Goal: Transaction & Acquisition: Purchase product/service

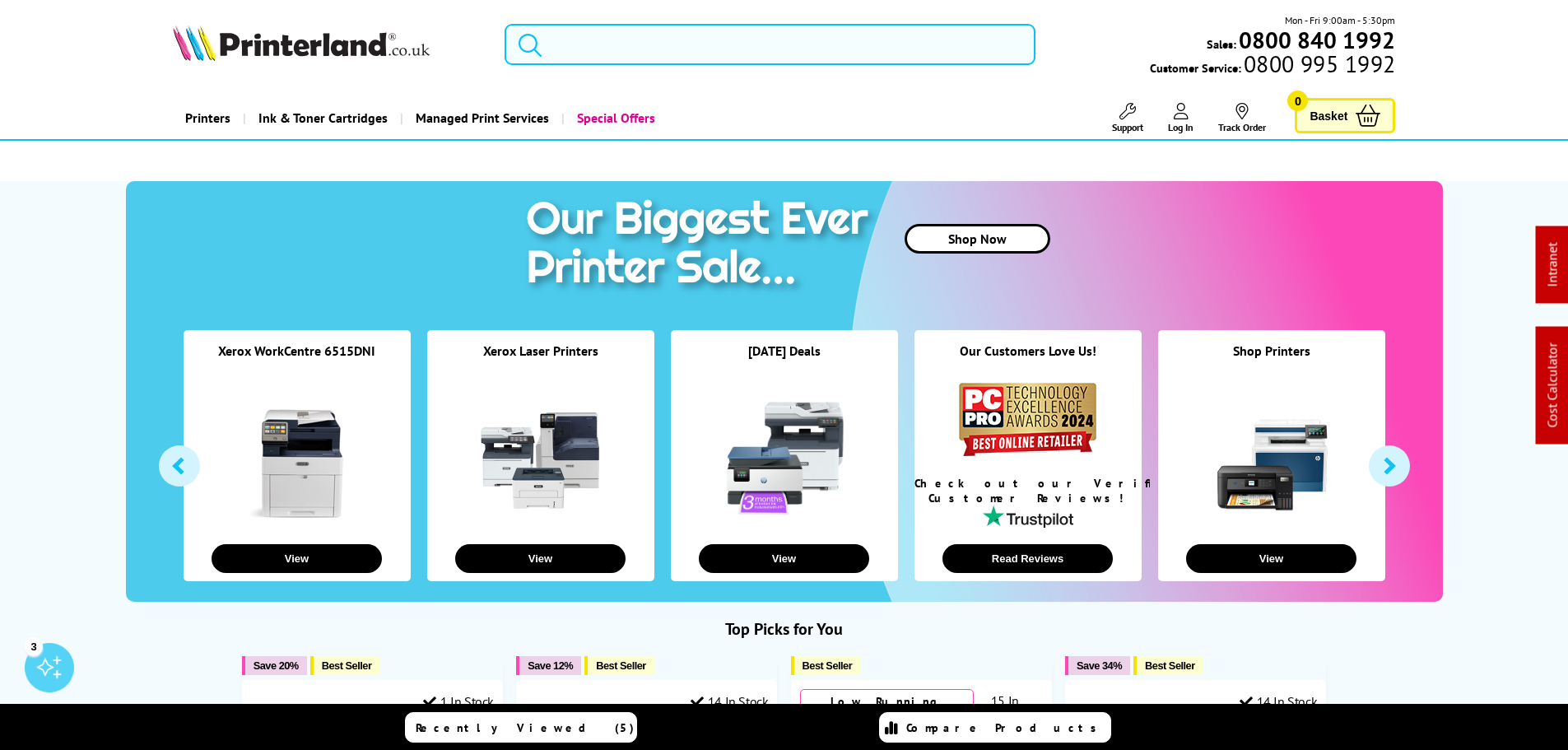
click at [576, 46] on input "search" at bounding box center [769, 44] width 531 height 41
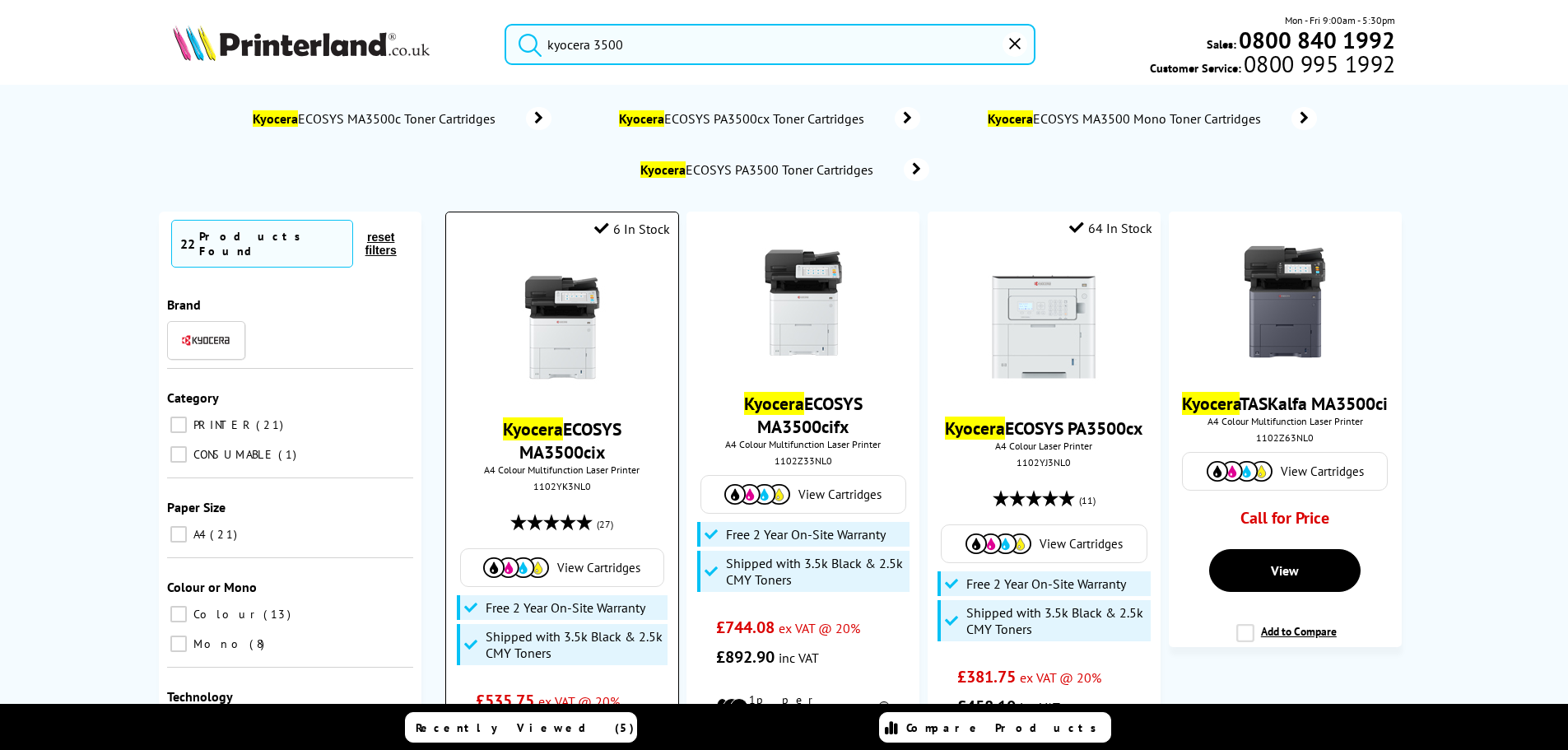
type input "kyocera 3500"
click at [540, 303] on img at bounding box center [563, 328] width 124 height 124
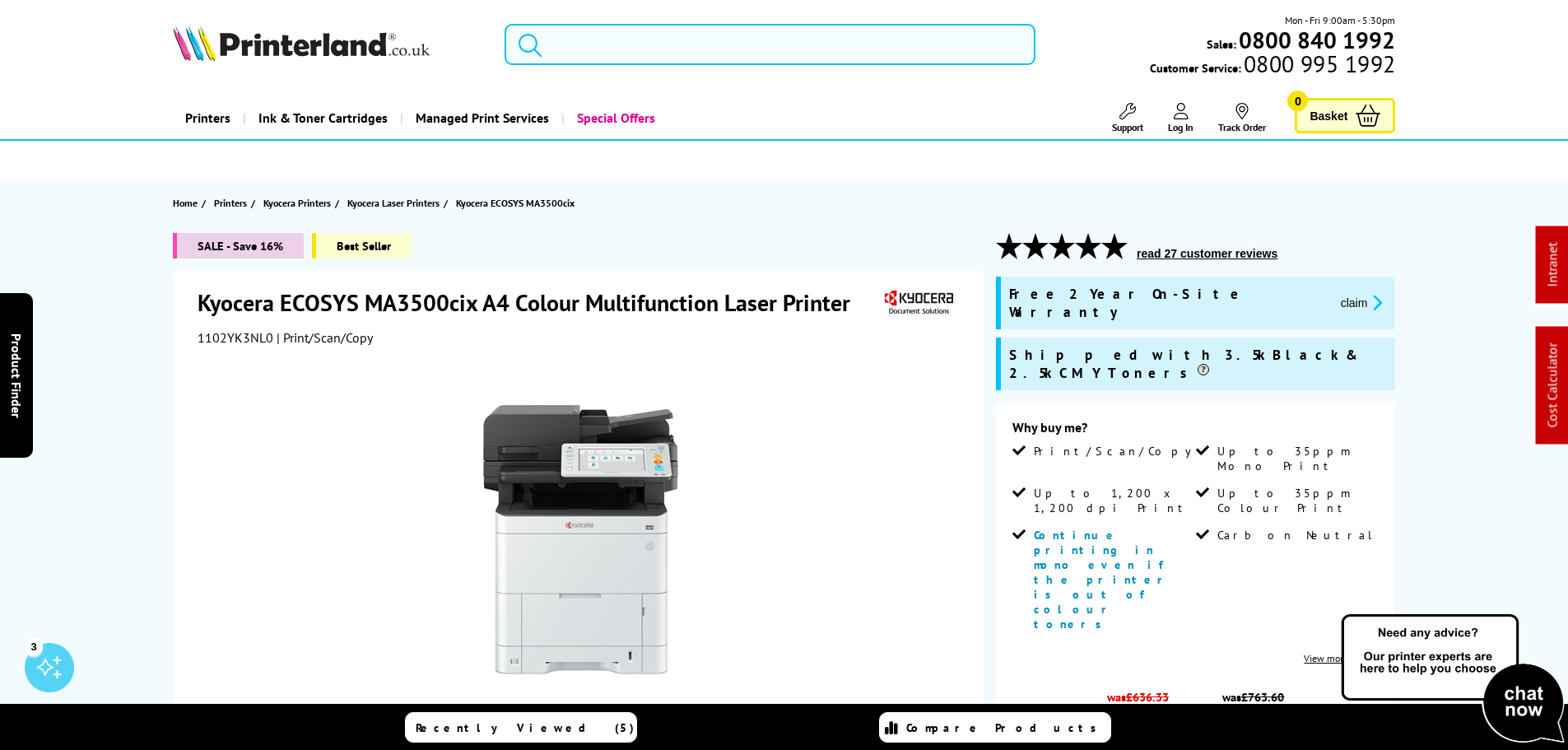
click at [639, 56] on input "search" at bounding box center [769, 44] width 531 height 41
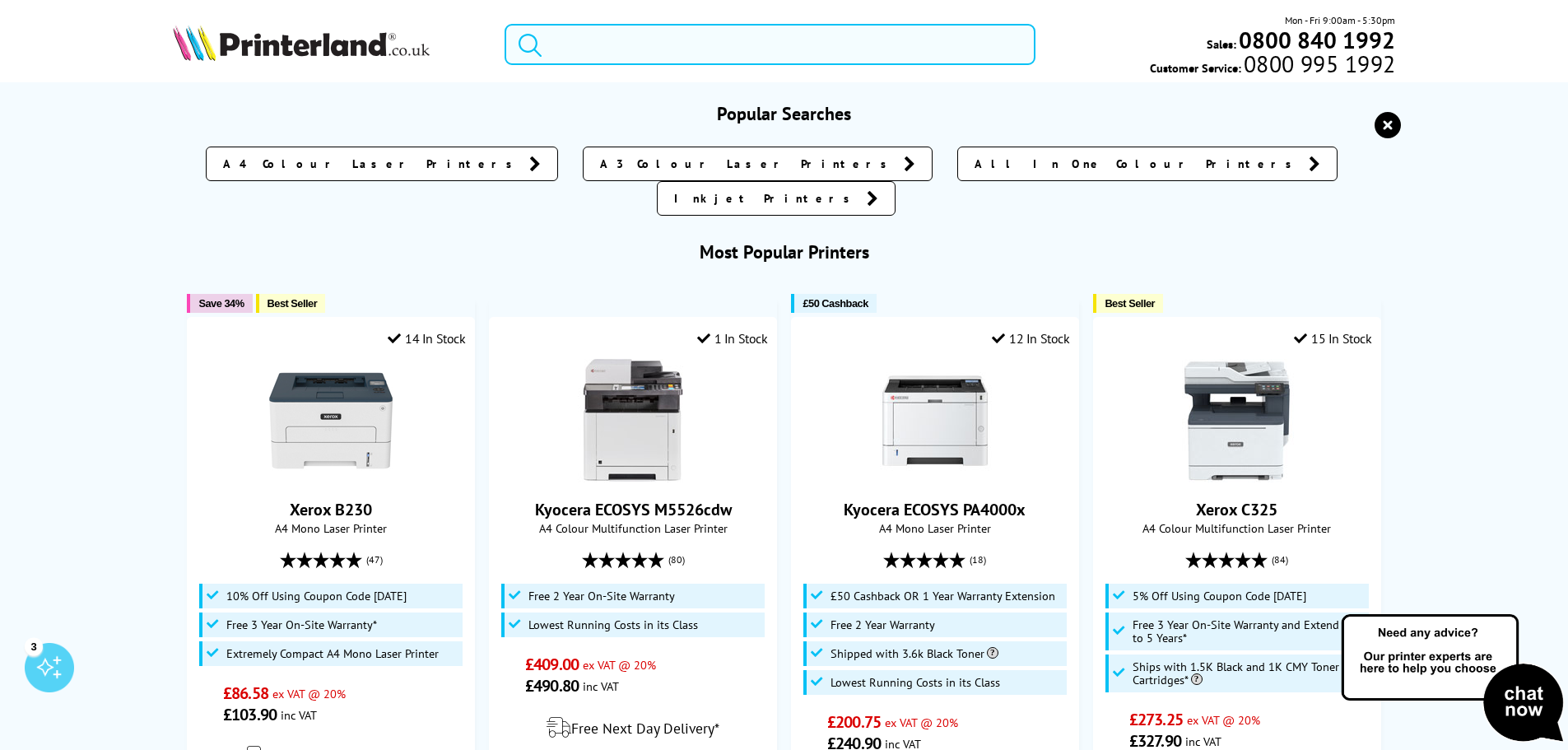
paste input "Kyocera ECOSYS MA3500cix"
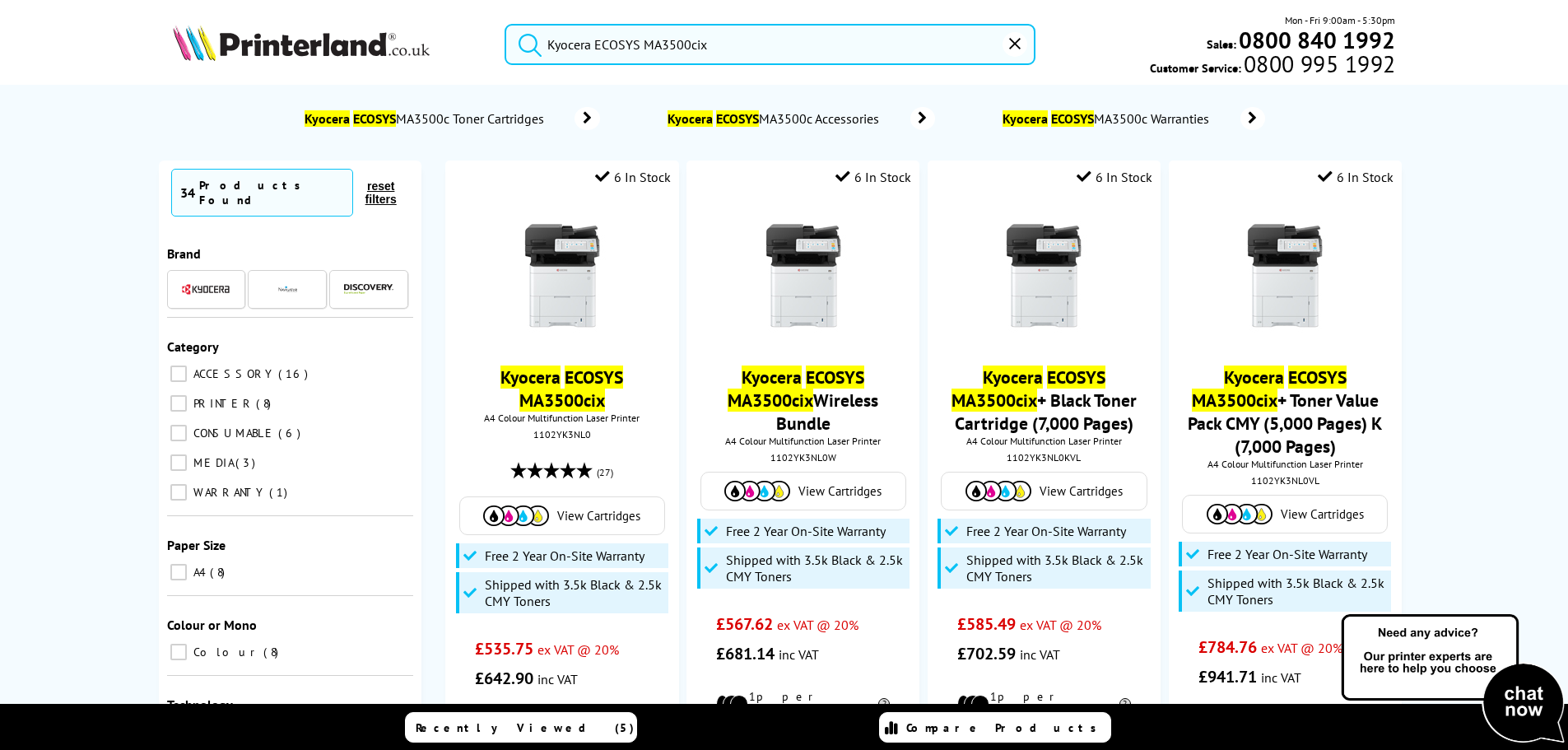
type input "Kyocera ECOSYS MA3500cix"
click at [1011, 43] on icon "reset" at bounding box center [1014, 44] width 12 height 12
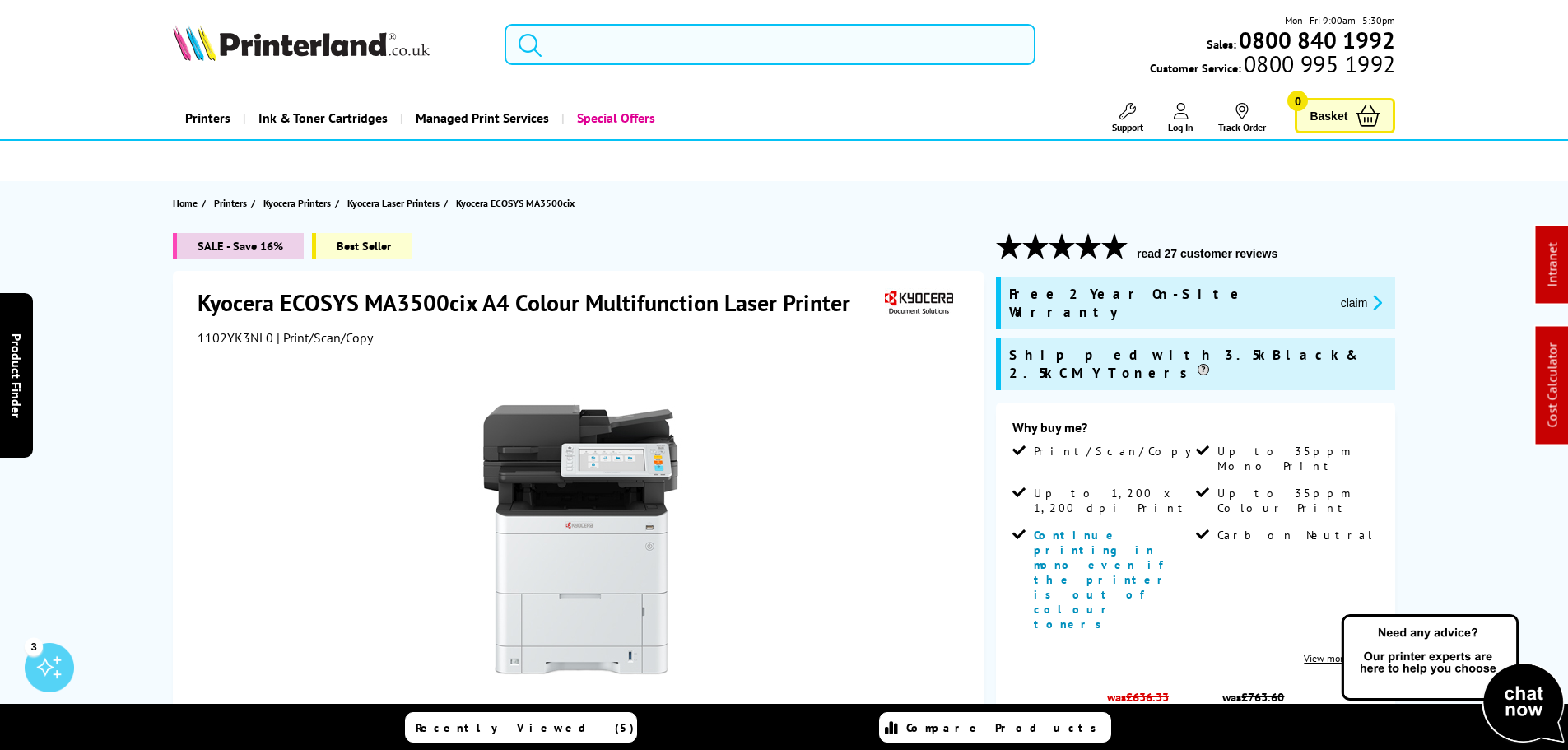
click at [696, 53] on input "search" at bounding box center [769, 44] width 531 height 41
click at [702, 54] on input "search" at bounding box center [769, 44] width 531 height 41
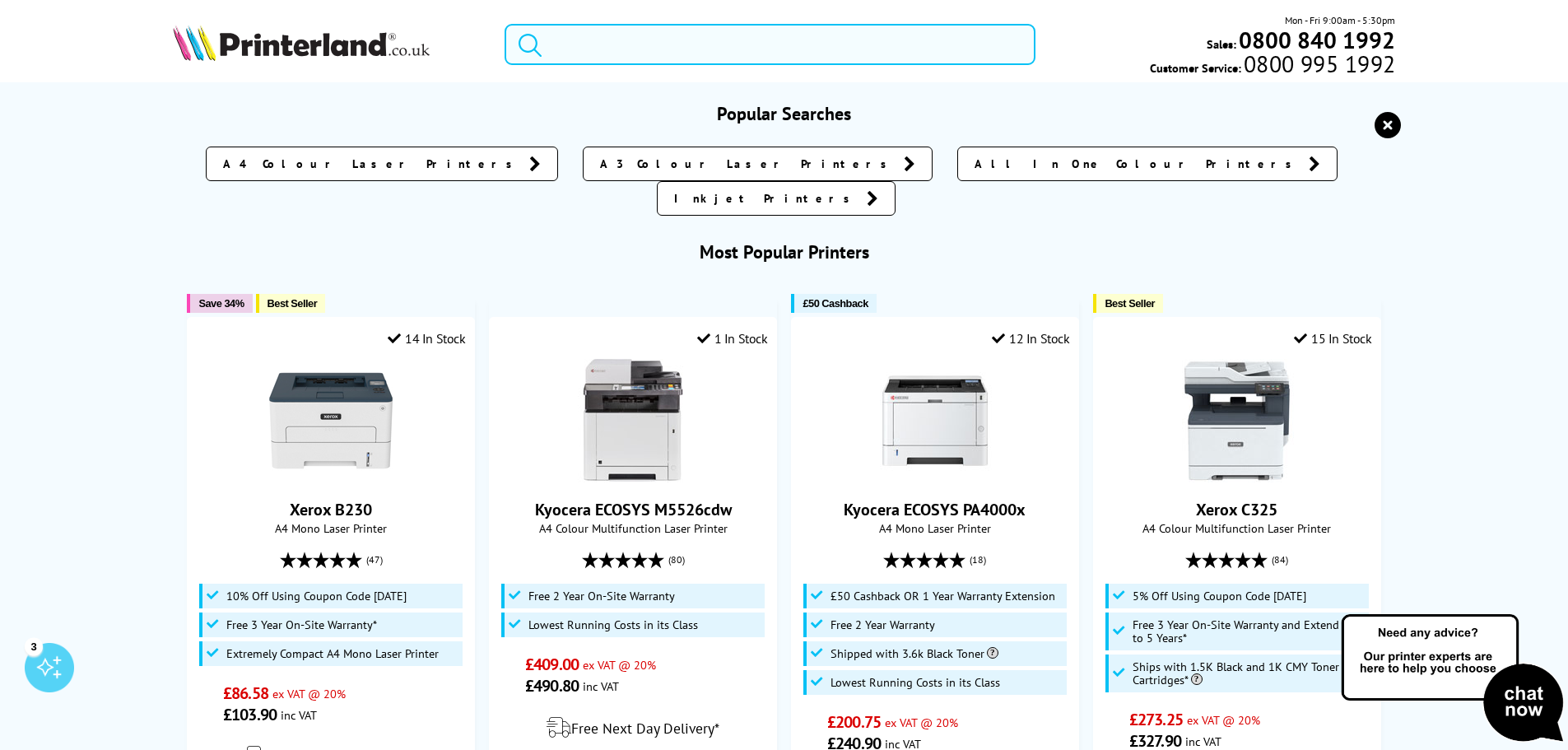
click at [581, 48] on input "search" at bounding box center [769, 44] width 531 height 41
click at [580, 46] on input "search" at bounding box center [769, 44] width 531 height 41
click at [570, 53] on input "search" at bounding box center [769, 44] width 531 height 41
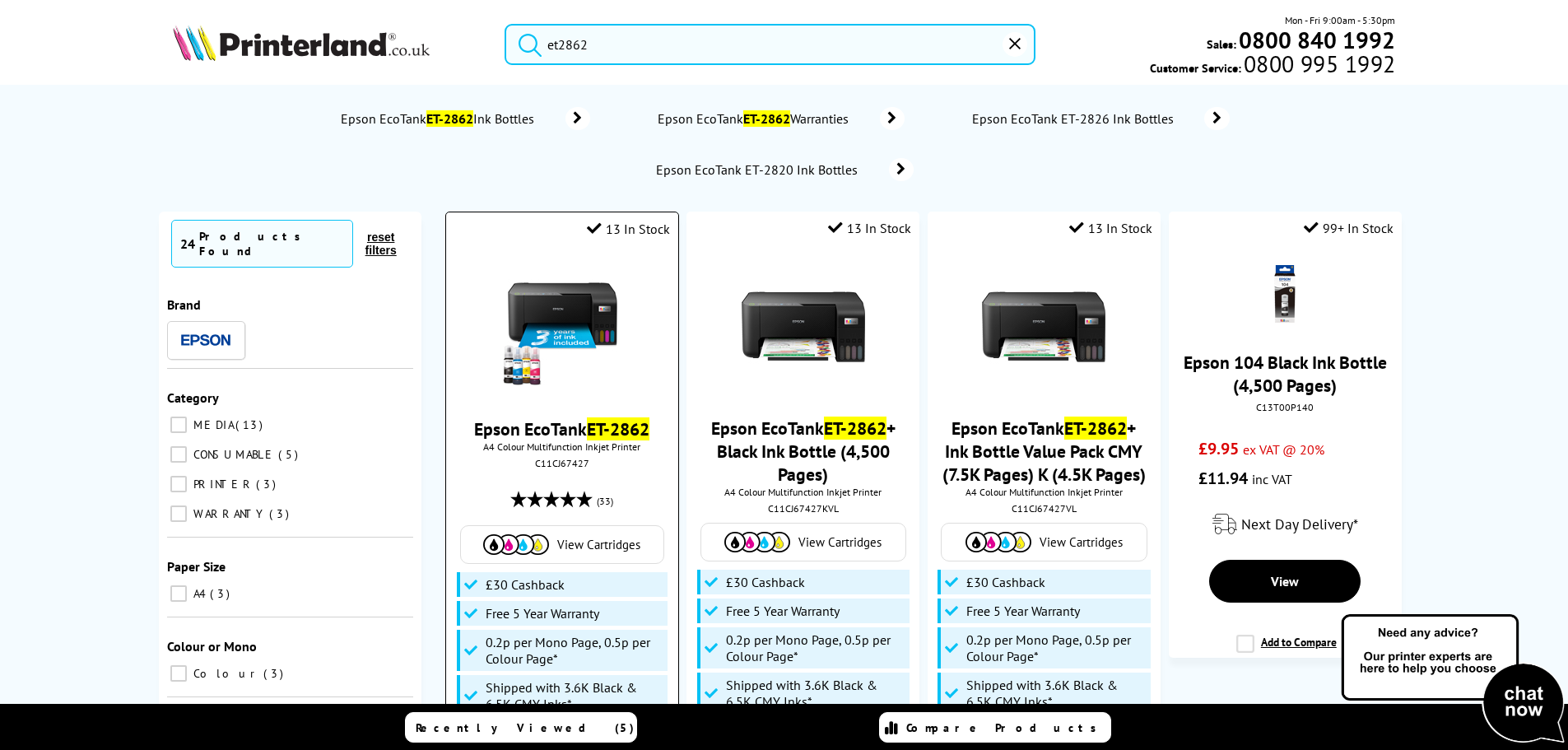
type input "et2862"
click at [591, 363] on img at bounding box center [563, 328] width 124 height 124
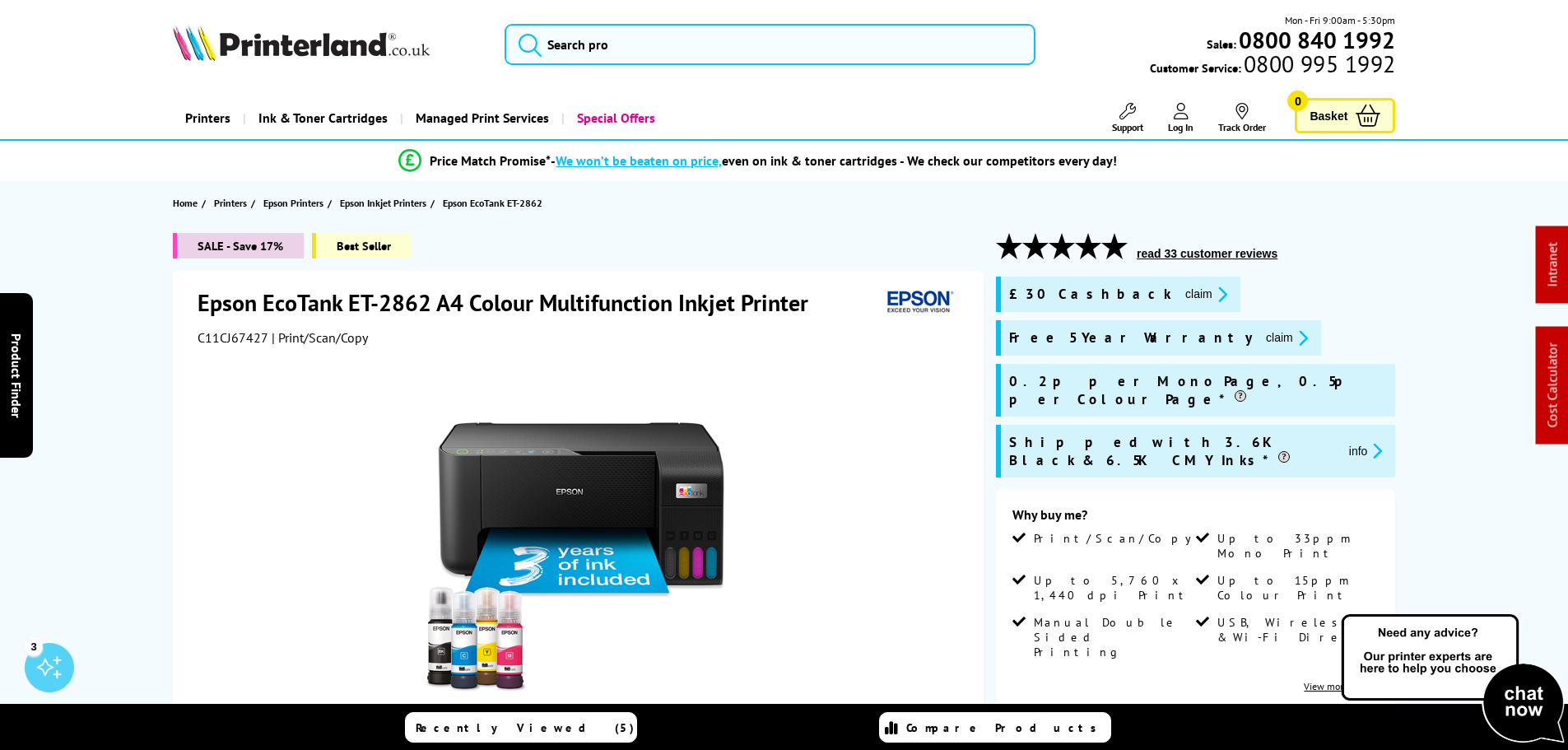
click at [1180, 295] on button "claim" at bounding box center [1206, 294] width 52 height 19
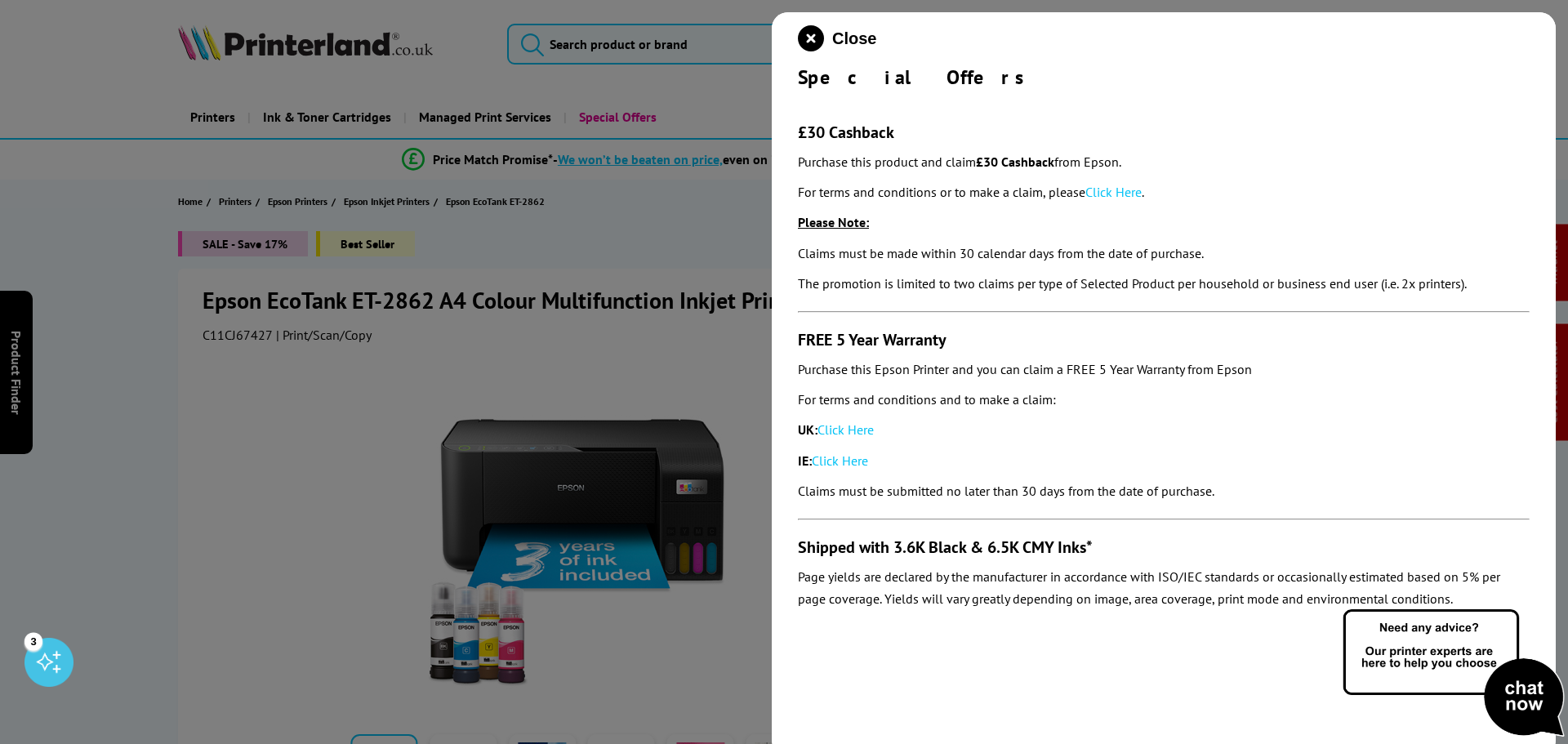
click at [1103, 191] on link "Click Here" at bounding box center [1113, 191] width 56 height 16
